Goal: Find specific page/section: Find specific page/section

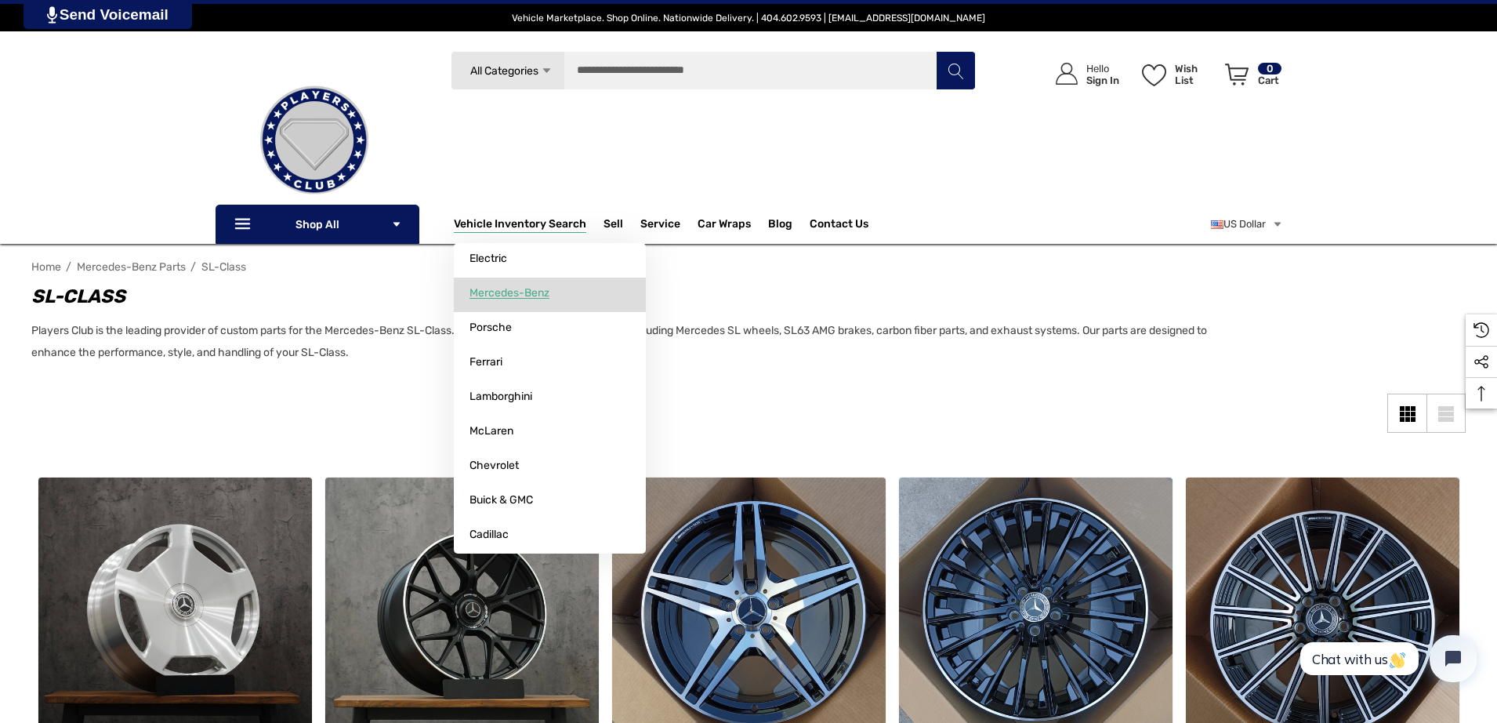
click at [523, 297] on span "Mercedes-Benz" at bounding box center [510, 293] width 80 height 14
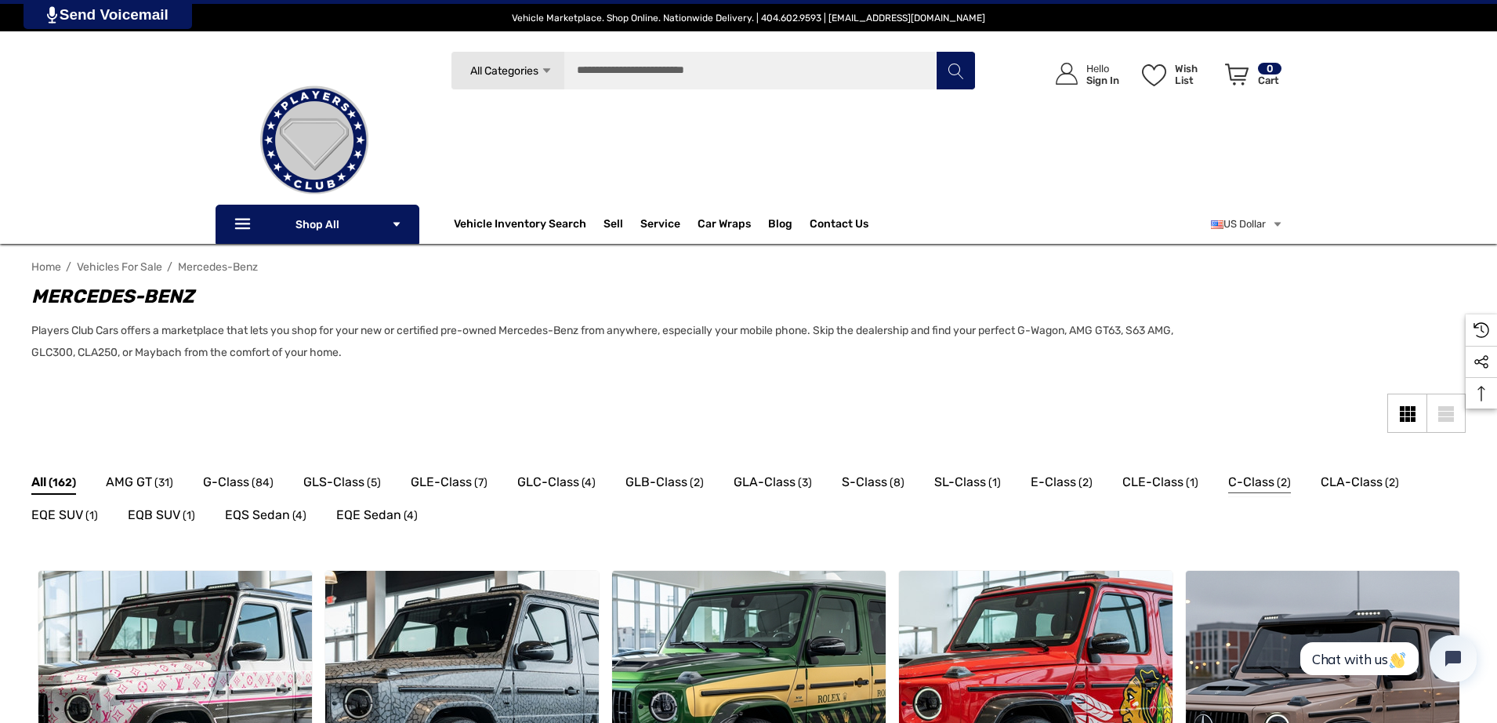
click at [1259, 480] on span "C-Class" at bounding box center [1251, 482] width 46 height 20
